Goal: Find specific page/section: Find specific page/section

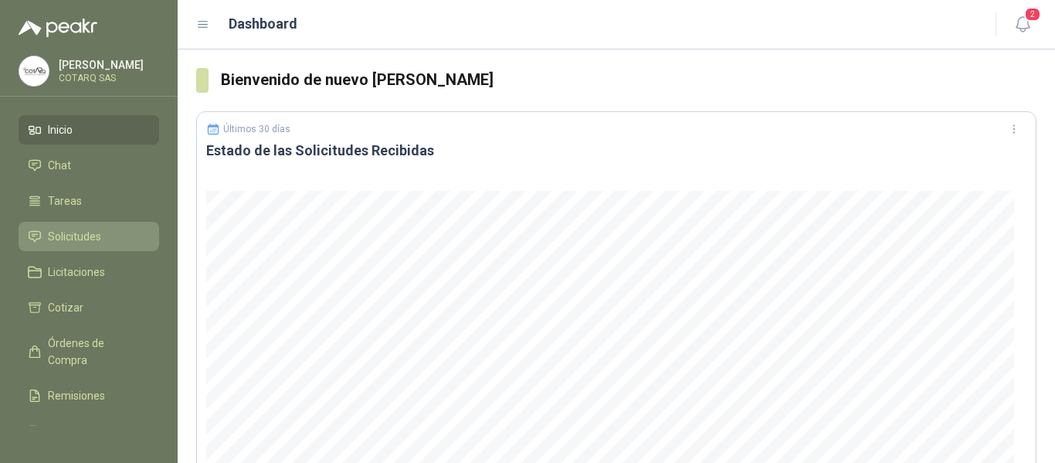
click at [93, 241] on span "Solicitudes" at bounding box center [74, 236] width 53 height 17
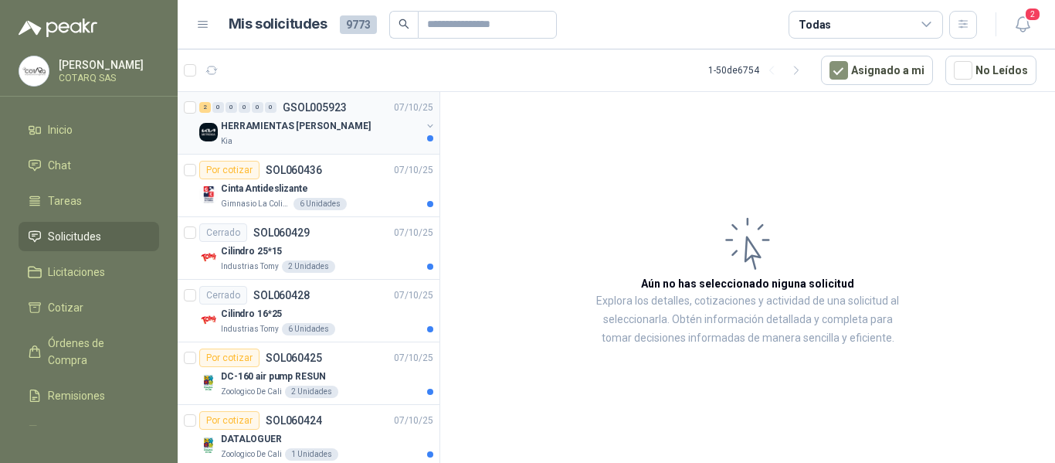
click at [290, 123] on p "HERRAMIENTAS [PERSON_NAME]" at bounding box center [296, 126] width 150 height 15
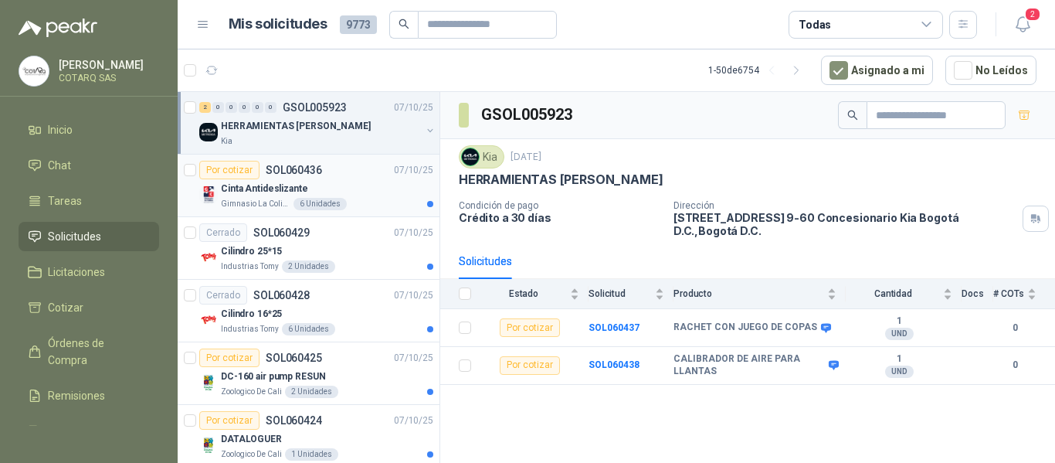
click at [287, 205] on div "Gimnasio La Colina 6 Unidades" at bounding box center [327, 204] width 212 height 12
